Goal: Task Accomplishment & Management: Manage account settings

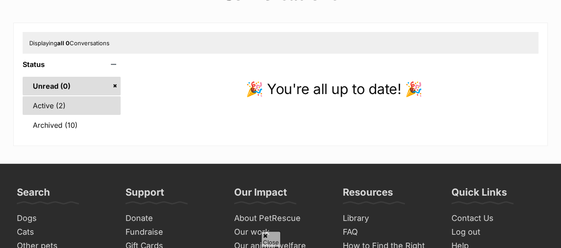
click at [45, 101] on link "Active (2)" at bounding box center [72, 105] width 98 height 19
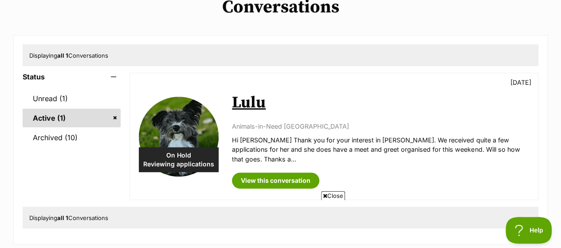
scroll to position [77, 0]
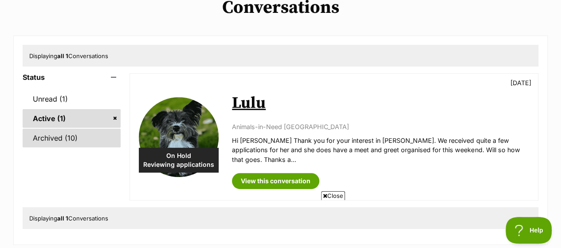
click at [63, 136] on link "Archived (10)" at bounding box center [72, 138] width 98 height 19
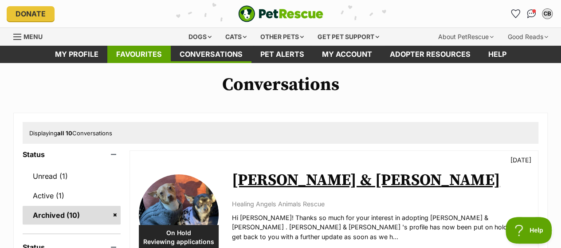
click at [134, 55] on link "Favourites" at bounding box center [138, 54] width 63 height 17
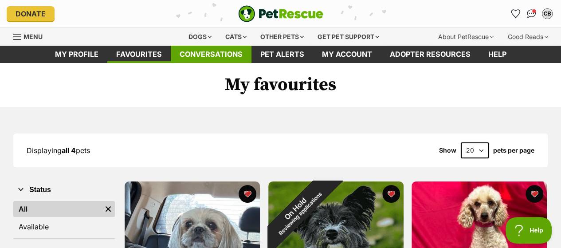
click at [202, 51] on link "Conversations" at bounding box center [211, 54] width 81 height 17
